Goal: Complete application form

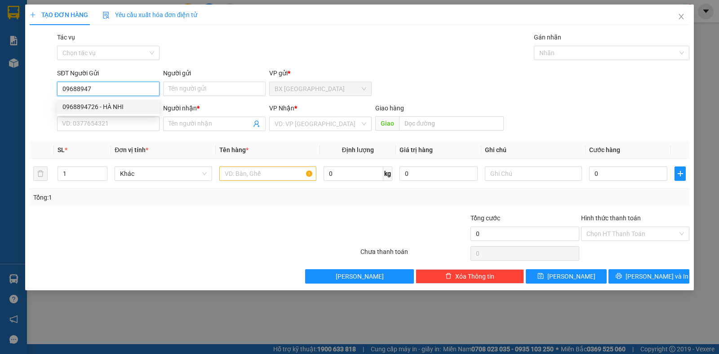
click at [120, 109] on div "0968894726 - HÀ NHI" at bounding box center [108, 107] width 92 height 10
type input "0968894726"
type input "HÀ NHI"
type input "0931463661"
type input "HOA"
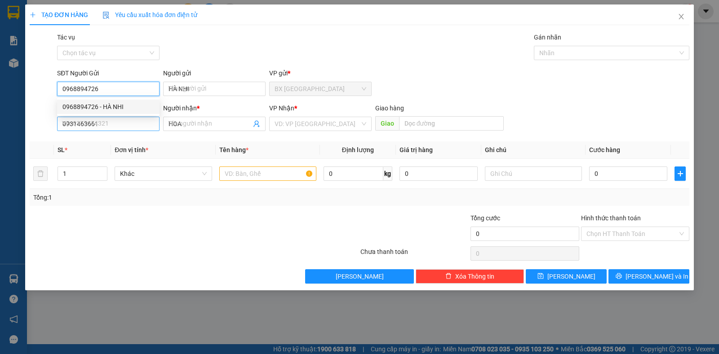
type input "30.000"
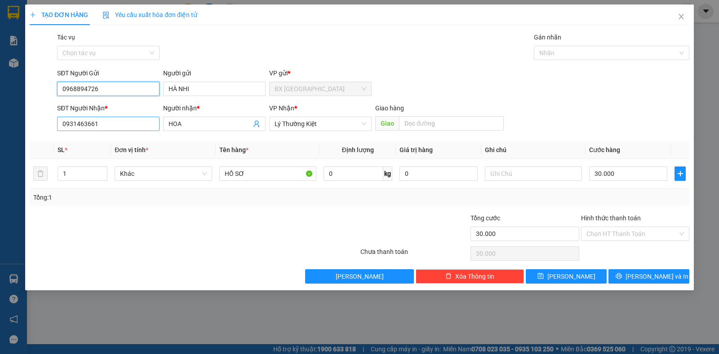
type input "0968894726"
click at [124, 124] on input "0931463661" at bounding box center [108, 124] width 102 height 14
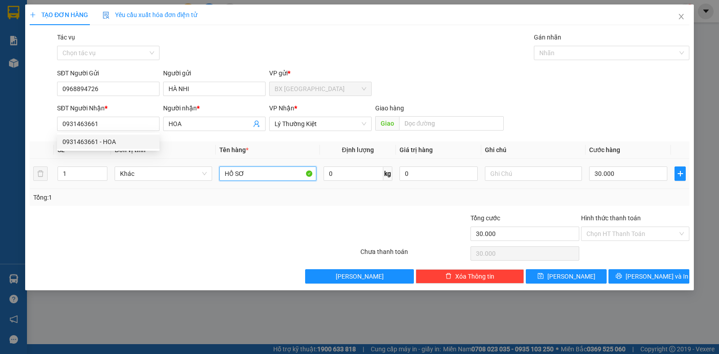
click at [287, 179] on input "HỒ SƠ" at bounding box center [267, 174] width 97 height 14
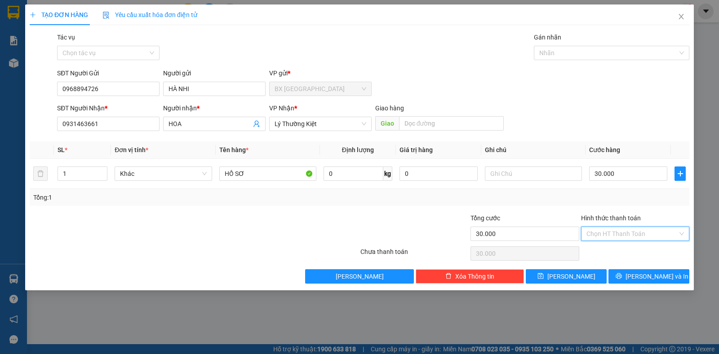
drag, startPoint x: 606, startPoint y: 238, endPoint x: 615, endPoint y: 248, distance: 14.3
click at [606, 238] on input "Hình thức thanh toán" at bounding box center [631, 233] width 91 height 13
click at [615, 251] on div "Tại văn phòng" at bounding box center [634, 252] width 97 height 10
type input "0"
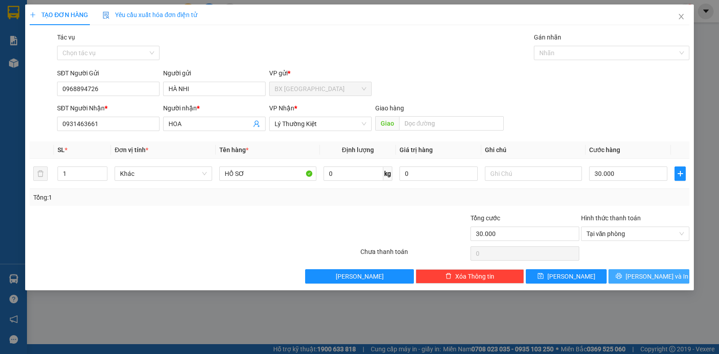
click at [621, 275] on icon "printer" at bounding box center [619, 277] width 6 height 6
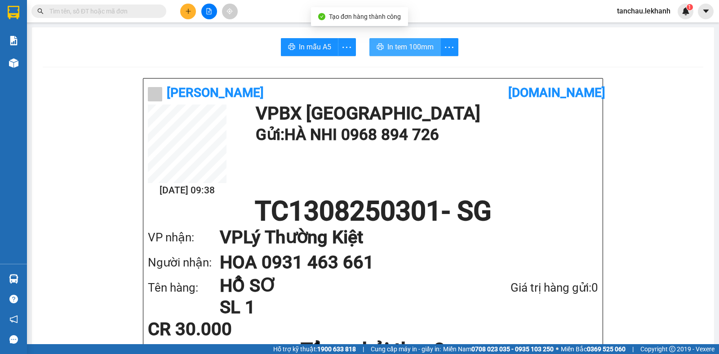
click at [388, 53] on button "In tem 100mm" at bounding box center [404, 47] width 71 height 18
